Goal: Information Seeking & Learning: Learn about a topic

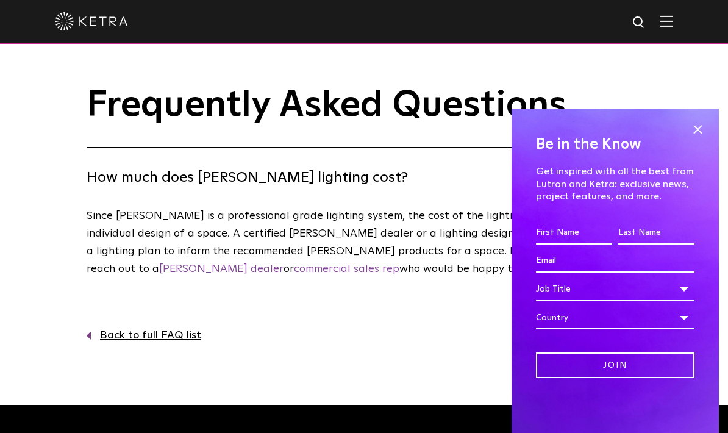
click at [118, 24] on img at bounding box center [91, 21] width 73 height 18
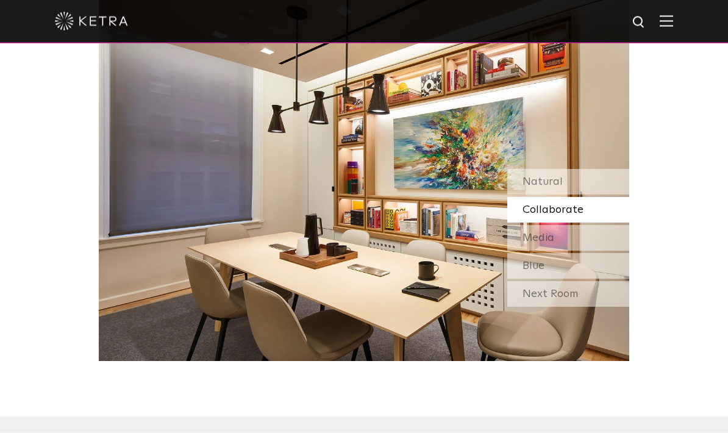
scroll to position [993, 0]
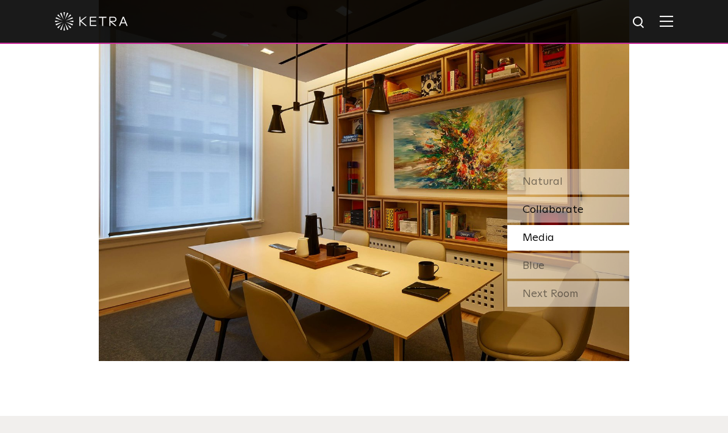
click at [587, 223] on div "Collaborate" at bounding box center [568, 210] width 122 height 26
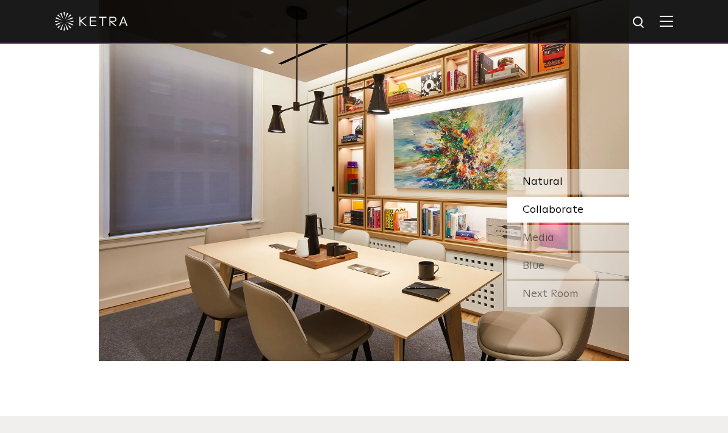
click at [587, 195] on div "Natural" at bounding box center [568, 182] width 122 height 26
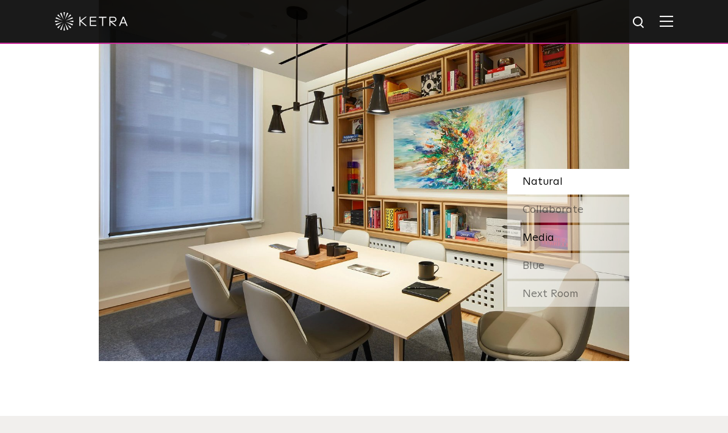
click at [579, 251] on div "Media" at bounding box center [568, 238] width 122 height 26
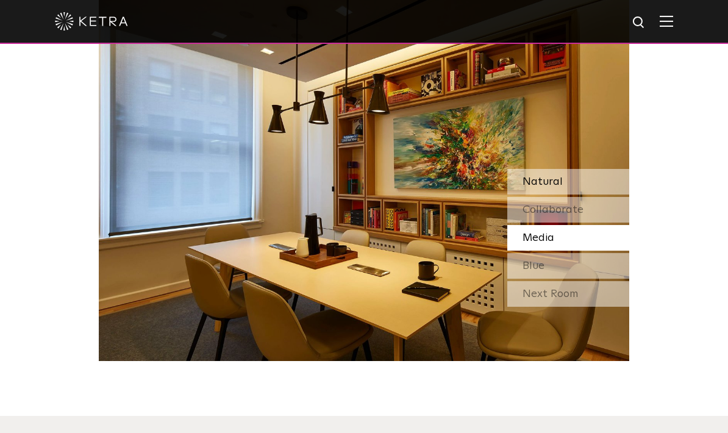
click at [590, 195] on div "Natural" at bounding box center [568, 182] width 122 height 26
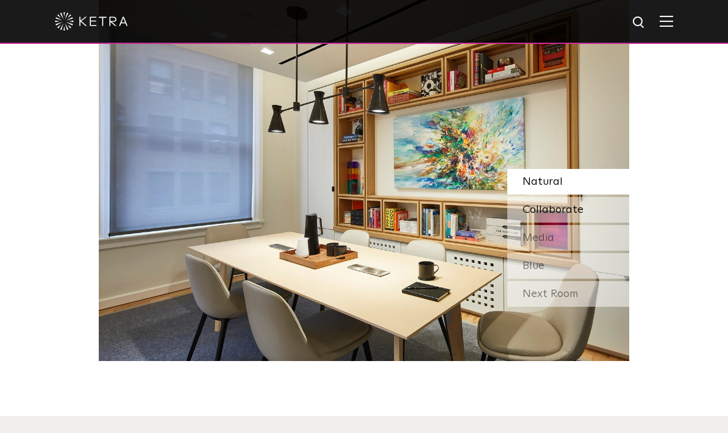
click at [590, 223] on div "Collaborate" at bounding box center [568, 210] width 122 height 26
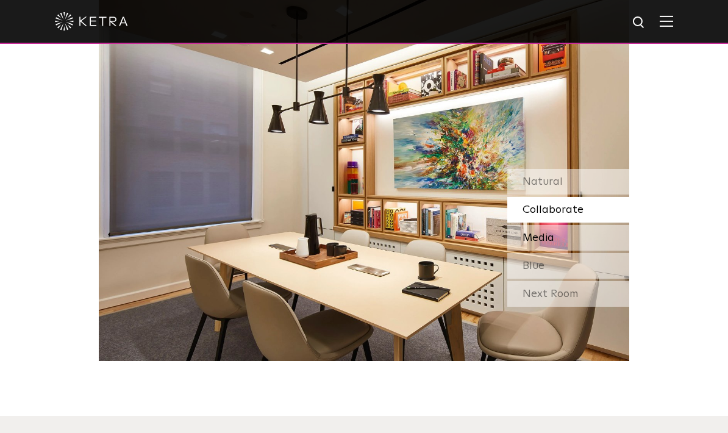
click at [584, 251] on div "Media" at bounding box center [568, 238] width 122 height 26
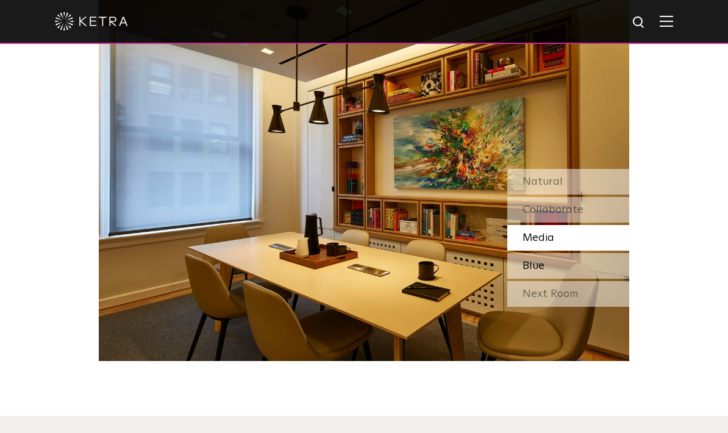
click at [590, 279] on div "Blue" at bounding box center [568, 266] width 122 height 26
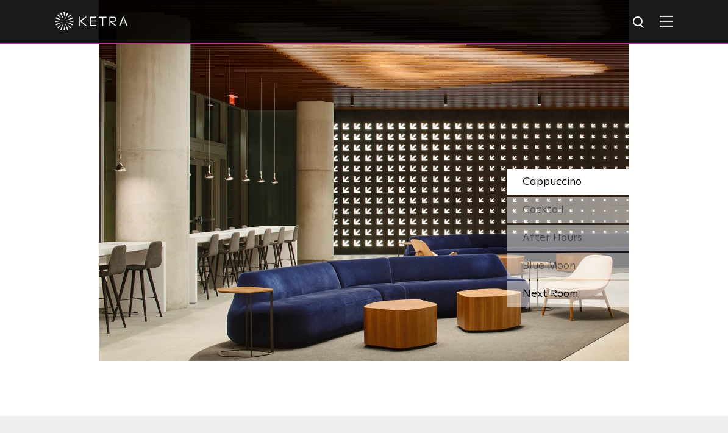
click at [588, 307] on div "Next Room" at bounding box center [568, 294] width 122 height 26
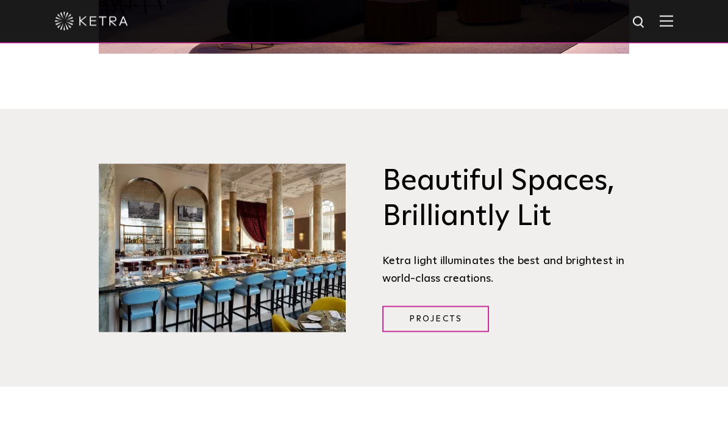
scroll to position [1283, 0]
